Goal: Task Accomplishment & Management: Manage account settings

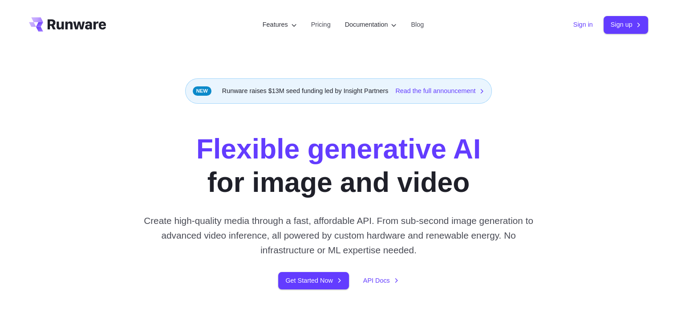
click at [576, 25] on link "Sign in" at bounding box center [583, 25] width 20 height 10
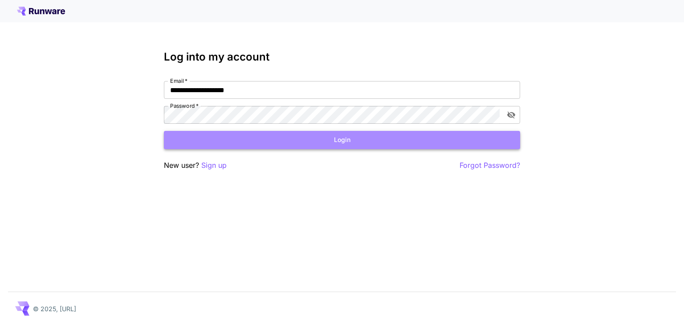
click at [333, 142] on button "Login" at bounding box center [342, 140] width 356 height 18
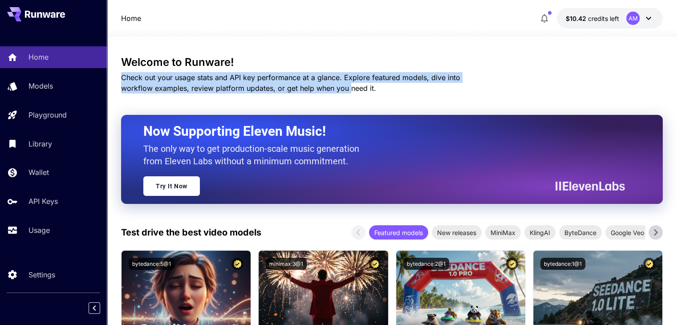
drag, startPoint x: 135, startPoint y: 81, endPoint x: 317, endPoint y: 87, distance: 182.2
click at [317, 87] on span "Check out your usage stats and API key performance at a glance. Explore feature…" at bounding box center [290, 83] width 339 height 20
click at [347, 80] on span "Check out your usage stats and API key performance at a glance. Explore feature…" at bounding box center [290, 83] width 339 height 20
